Goal: Information Seeking & Learning: Learn about a topic

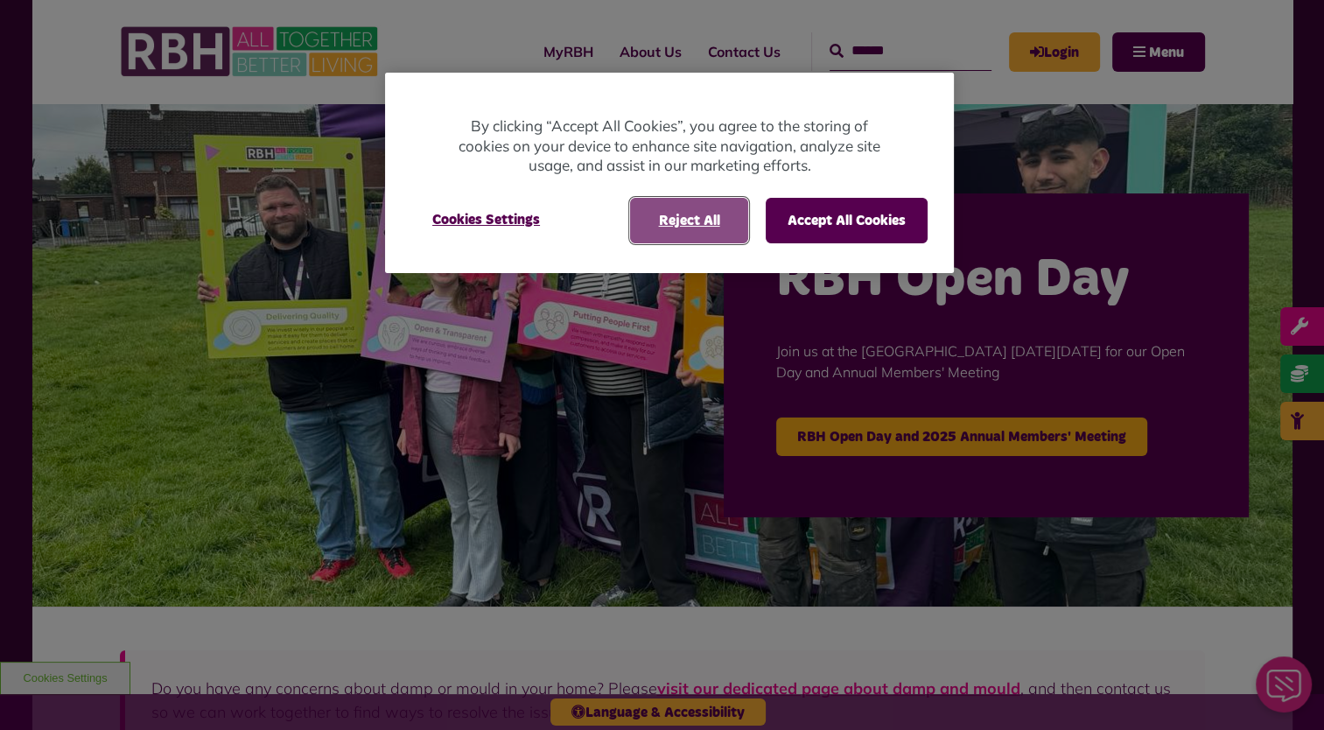
click at [691, 229] on button "Reject All" at bounding box center [689, 220] width 118 height 45
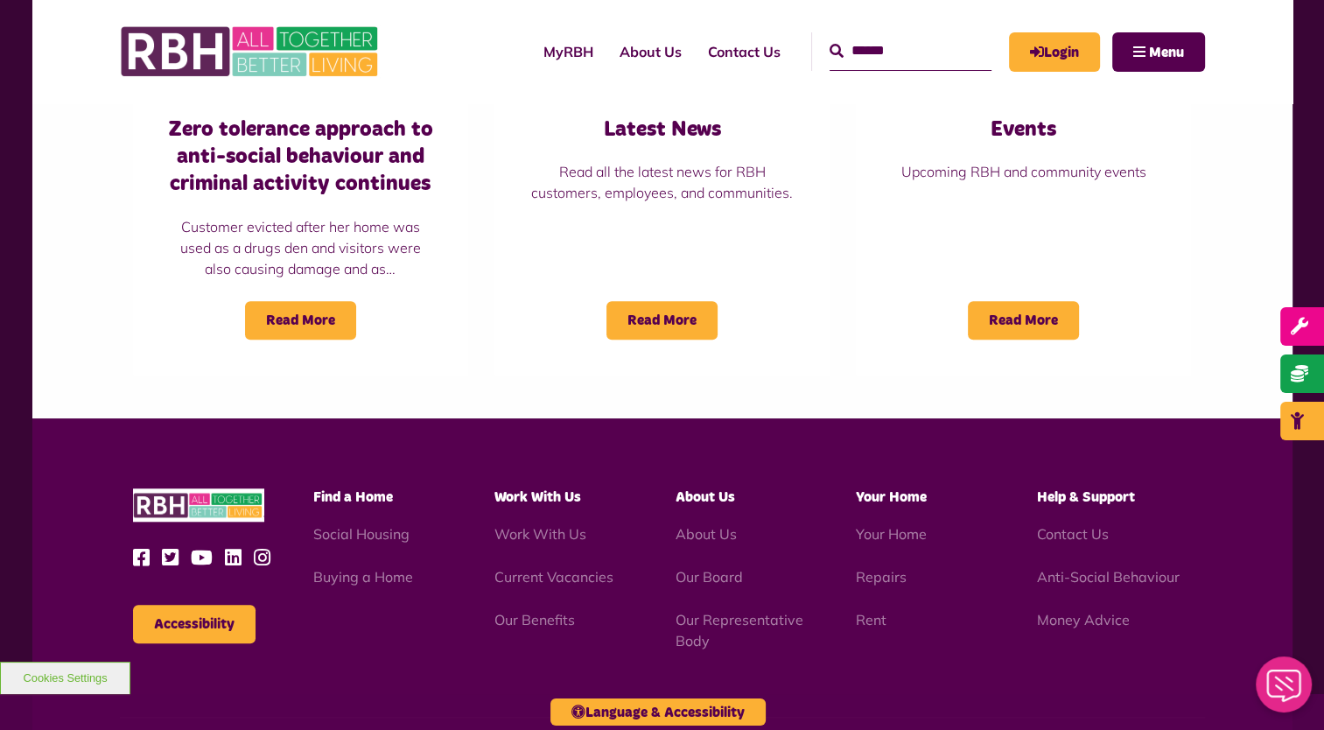
scroll to position [1655, 0]
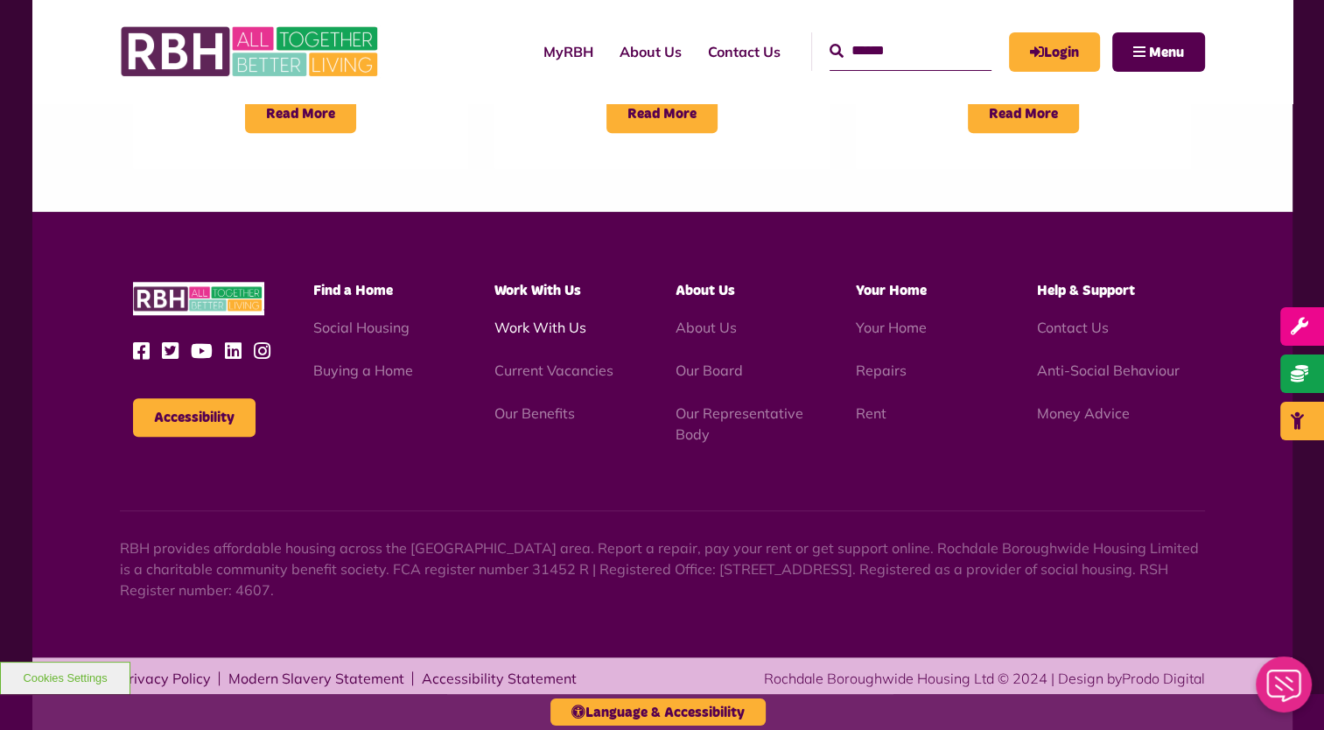
click at [542, 334] on link "Work With Us" at bounding box center [540, 326] width 92 height 17
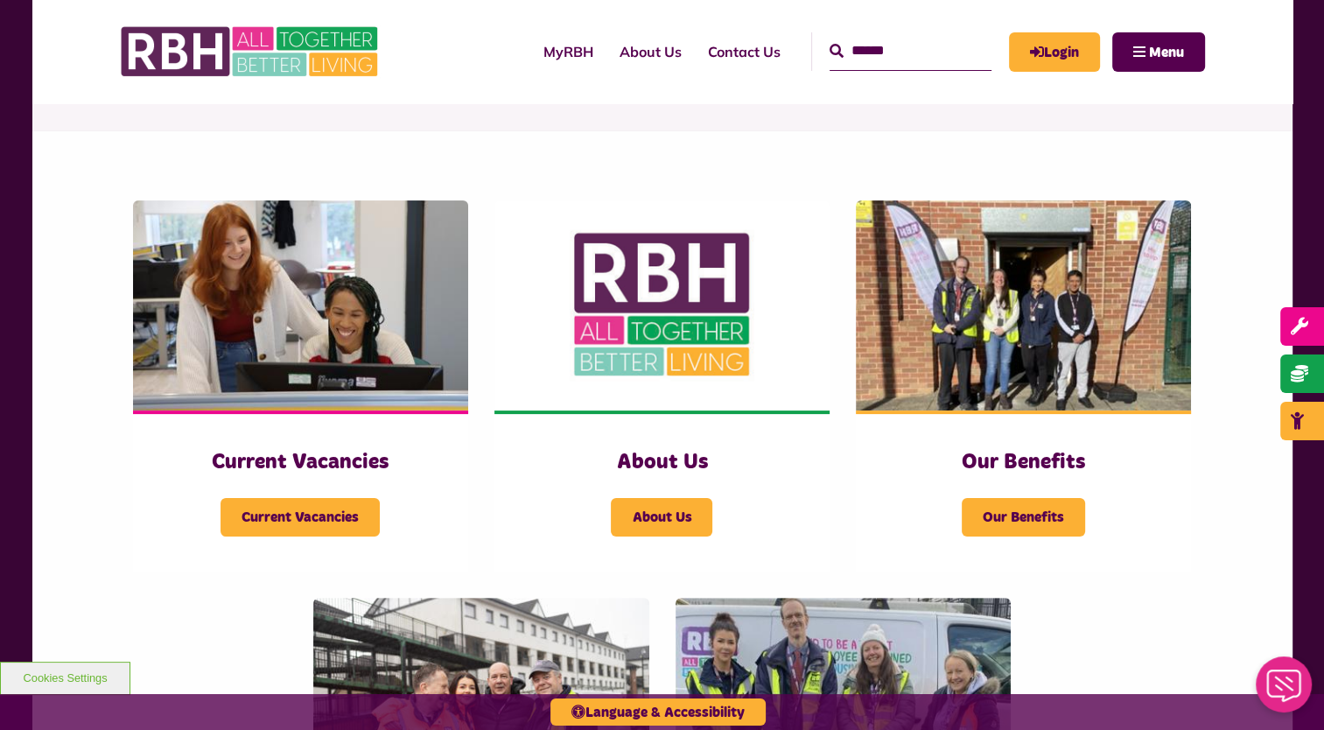
scroll to position [437, 0]
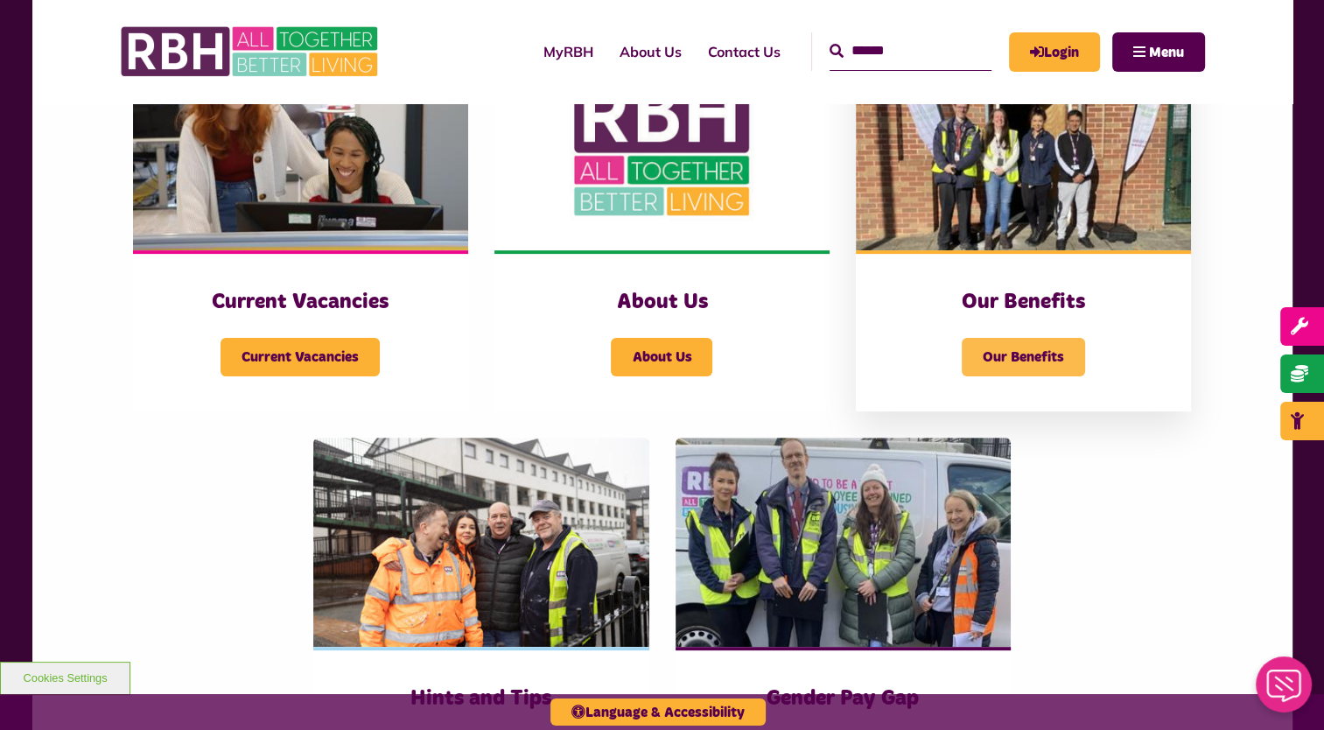
click at [1029, 348] on span "Our Benefits" at bounding box center [1023, 357] width 123 height 38
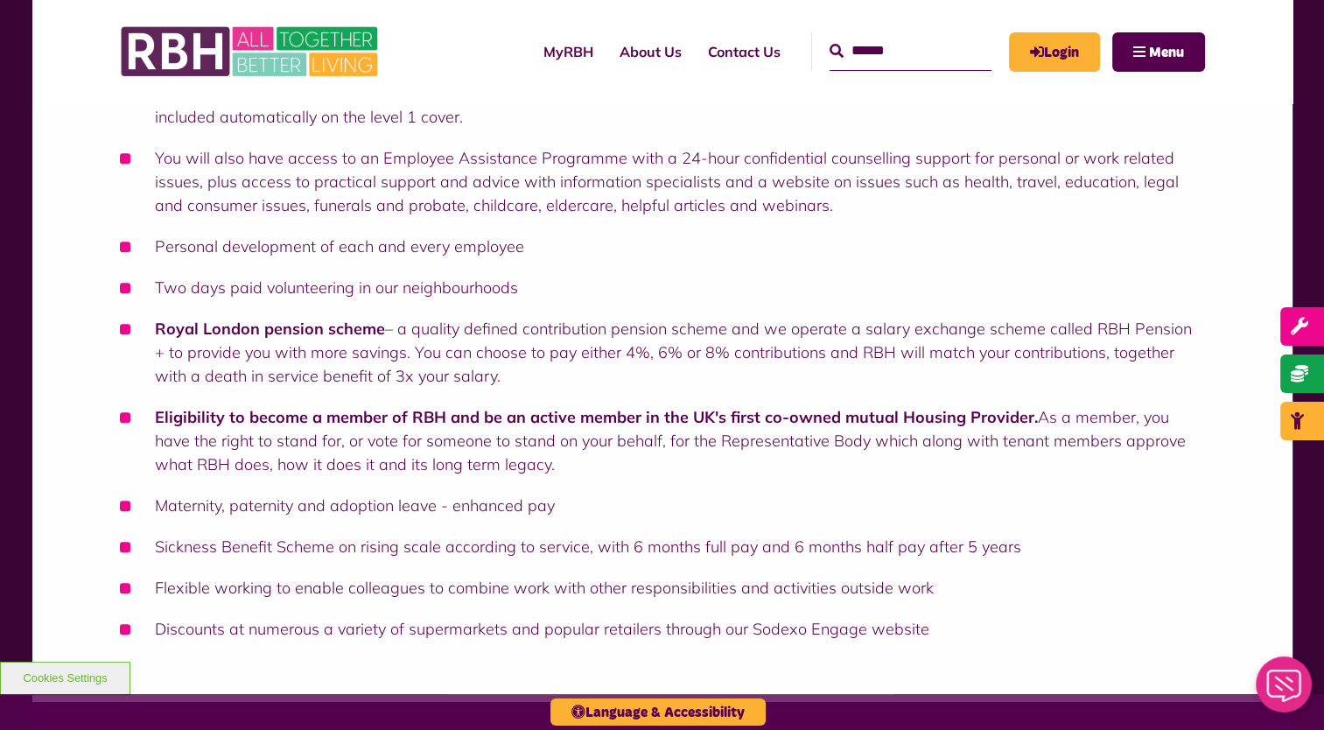
scroll to position [787, 0]
